Goal: Find contact information: Find contact information

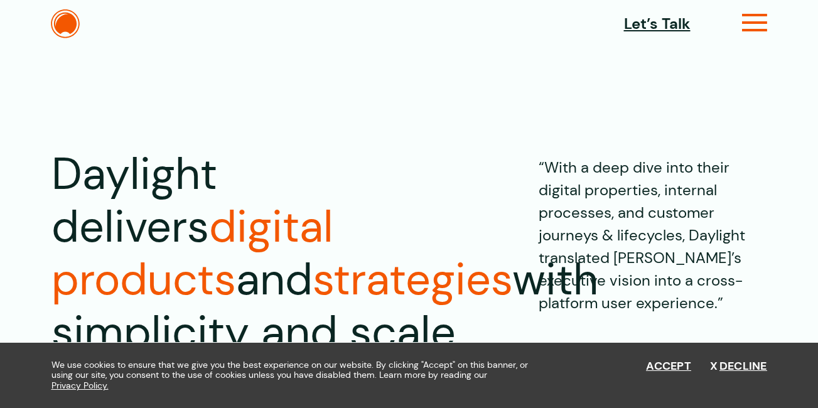
click at [746, 21] on icon at bounding box center [755, 27] width 26 height 13
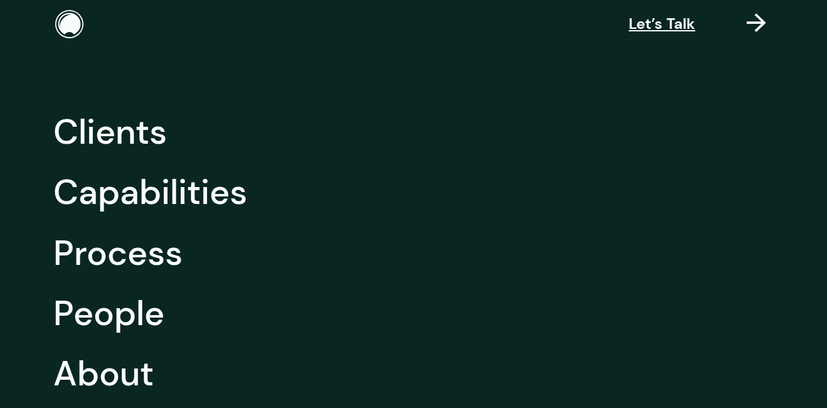
scroll to position [188, 0]
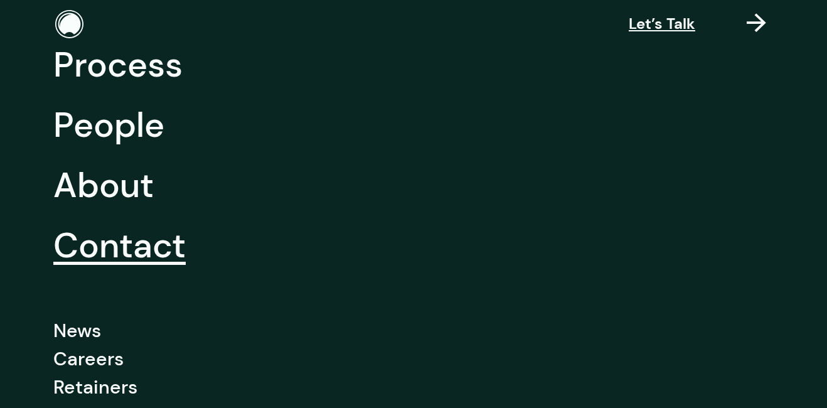
click at [146, 251] on link "Contact" at bounding box center [119, 245] width 132 height 60
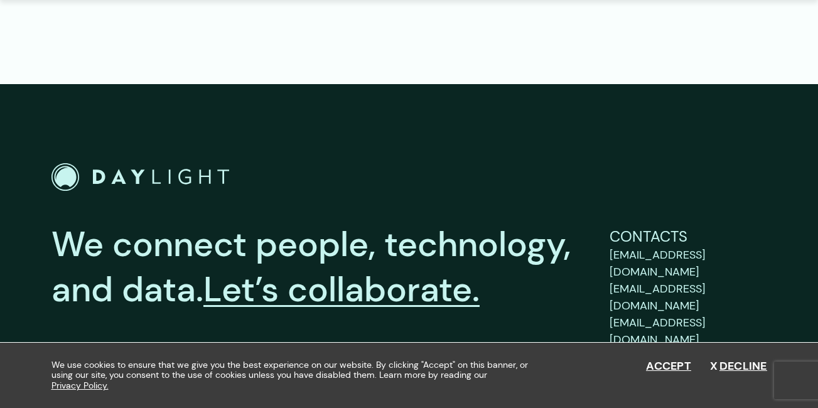
scroll to position [2090, 0]
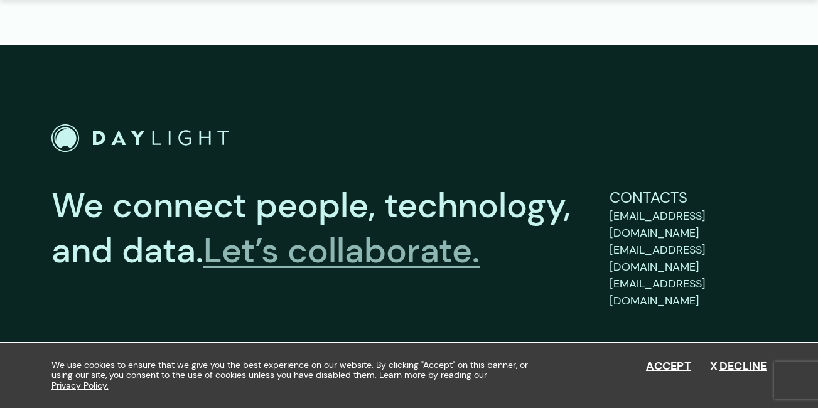
drag, startPoint x: 658, startPoint y: 214, endPoint x: 450, endPoint y: 233, distance: 208.6
click at [450, 233] on link "Let’s collaborate." at bounding box center [341, 249] width 276 height 45
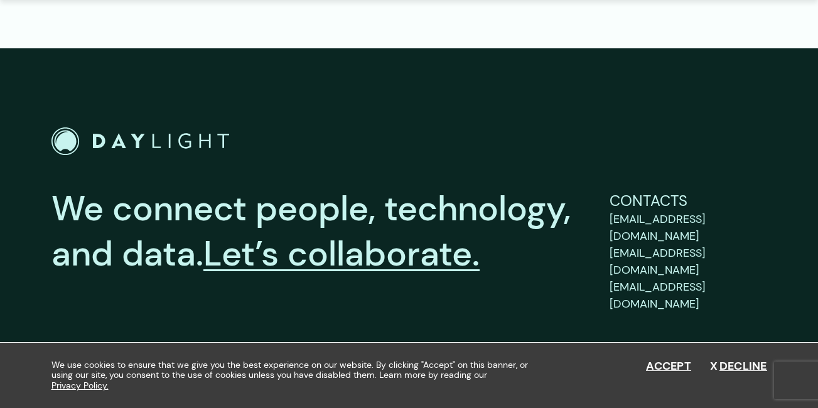
scroll to position [2090, 0]
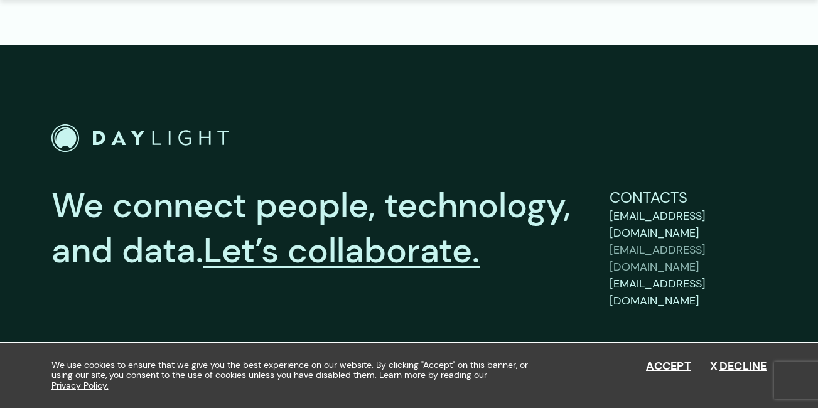
click at [675, 242] on span "[EMAIL_ADDRESS][DOMAIN_NAME]" at bounding box center [657, 258] width 96 height 32
